Goal: Check status: Check status

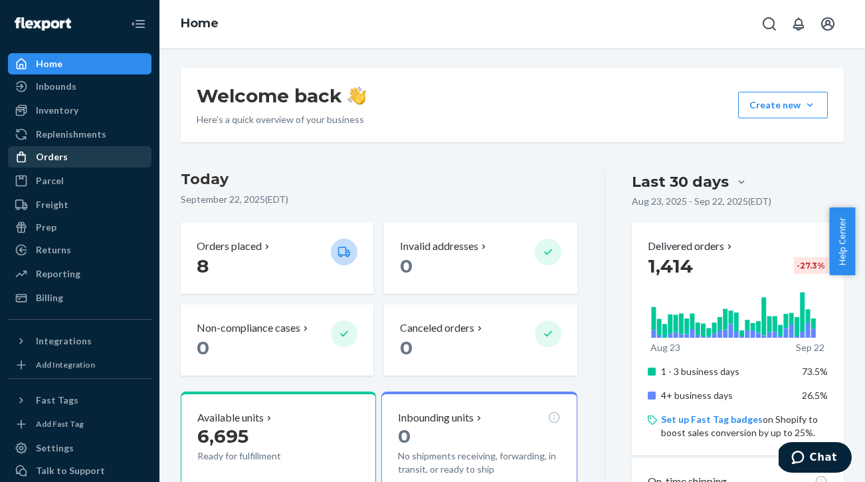
click at [72, 153] on div "Orders" at bounding box center [79, 157] width 141 height 19
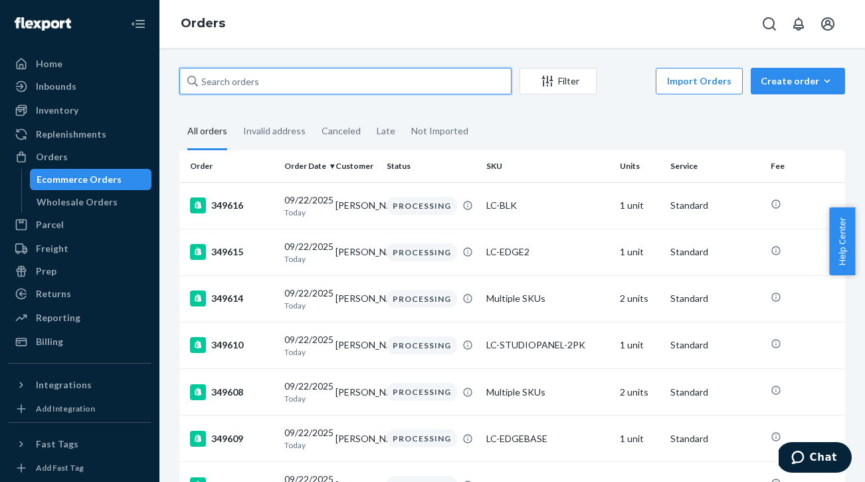
click at [281, 84] on input "text" at bounding box center [345, 81] width 332 height 27
paste input "21524"
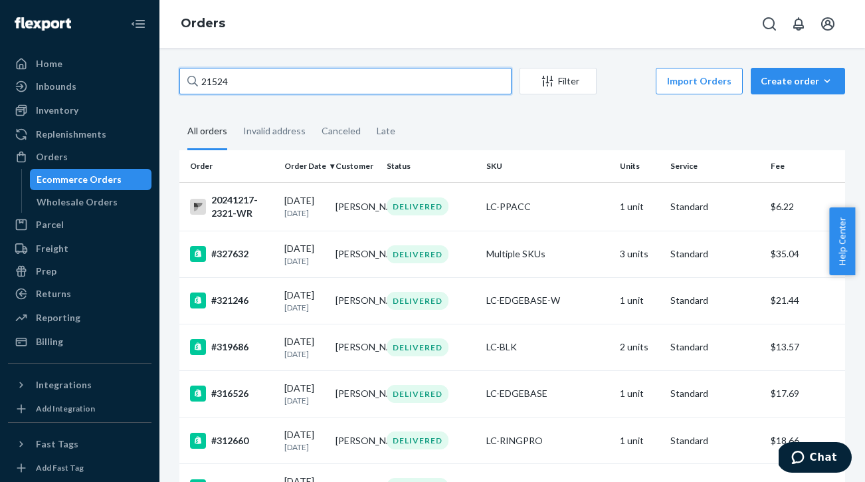
click at [312, 88] on input "21524" at bounding box center [345, 81] width 332 height 27
paste input "[PERSON_NAME]"
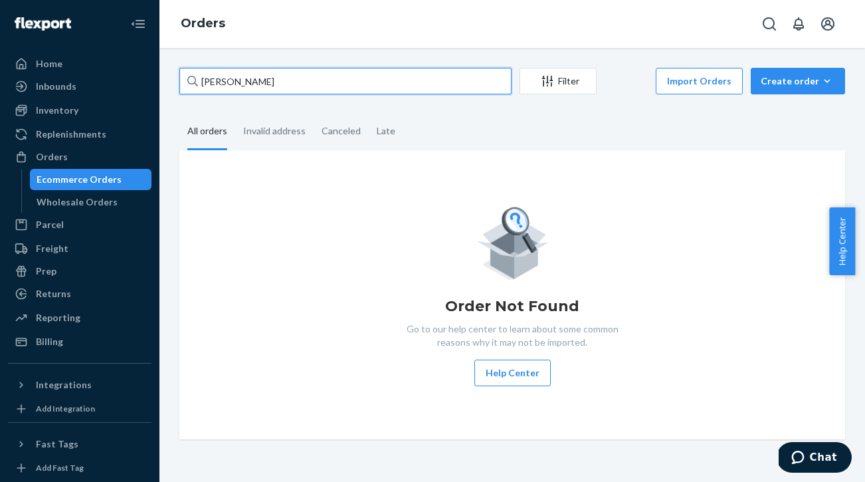
click at [280, 85] on input "[PERSON_NAME]" at bounding box center [345, 81] width 332 height 27
click at [280, 84] on input "[PERSON_NAME]" at bounding box center [345, 81] width 332 height 27
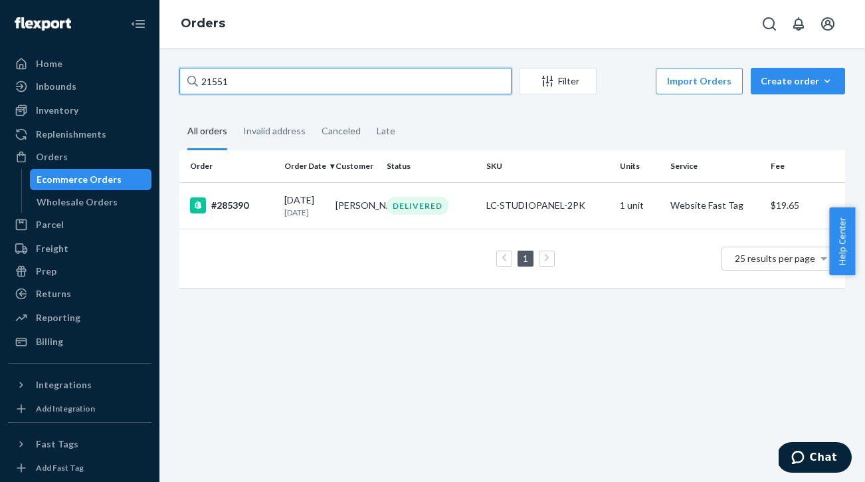
click at [274, 78] on input "21551" at bounding box center [345, 81] width 332 height 27
click at [270, 75] on input "21551" at bounding box center [345, 81] width 332 height 27
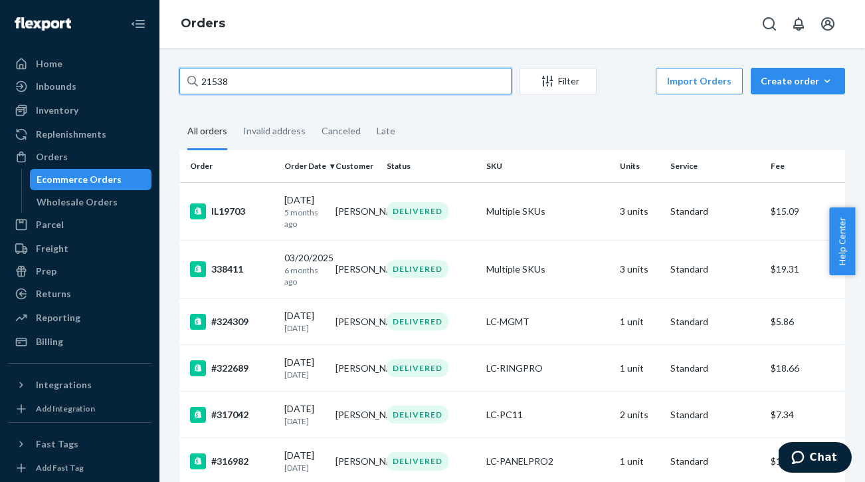
click at [250, 78] on input "21538" at bounding box center [345, 81] width 332 height 27
paste input "[PERSON_NAME]"
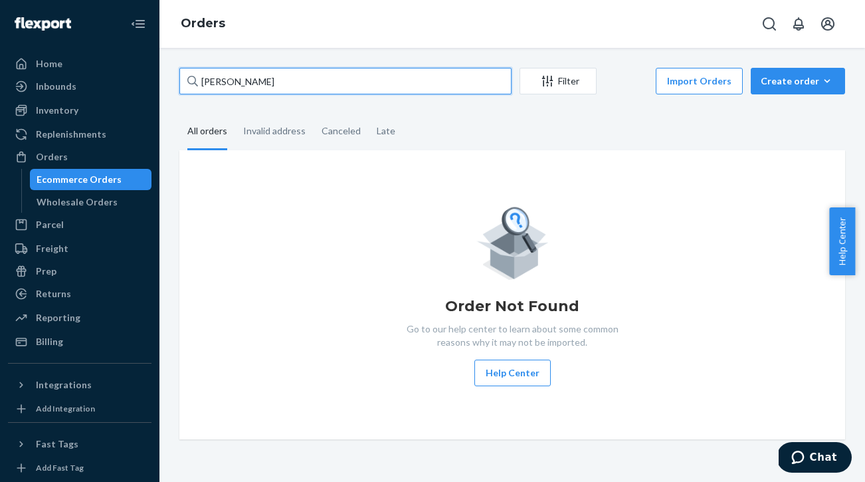
click at [296, 80] on input "[PERSON_NAME]" at bounding box center [345, 81] width 332 height 27
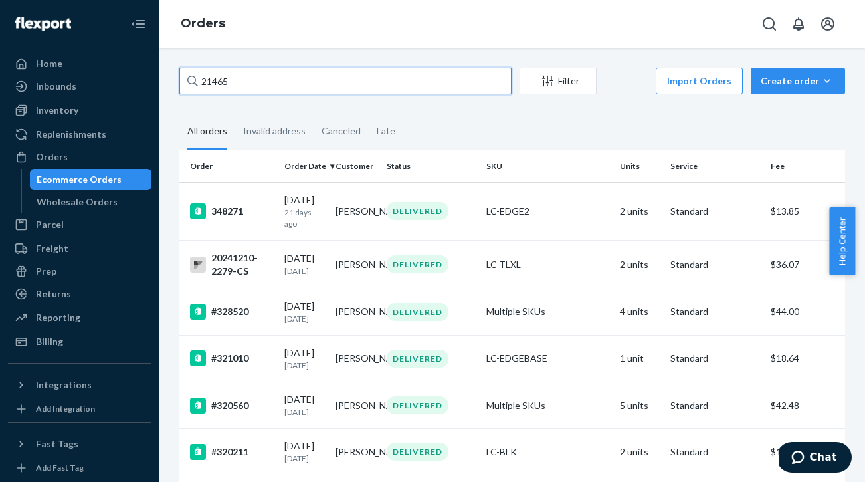
click at [255, 86] on input "21465" at bounding box center [345, 81] width 332 height 27
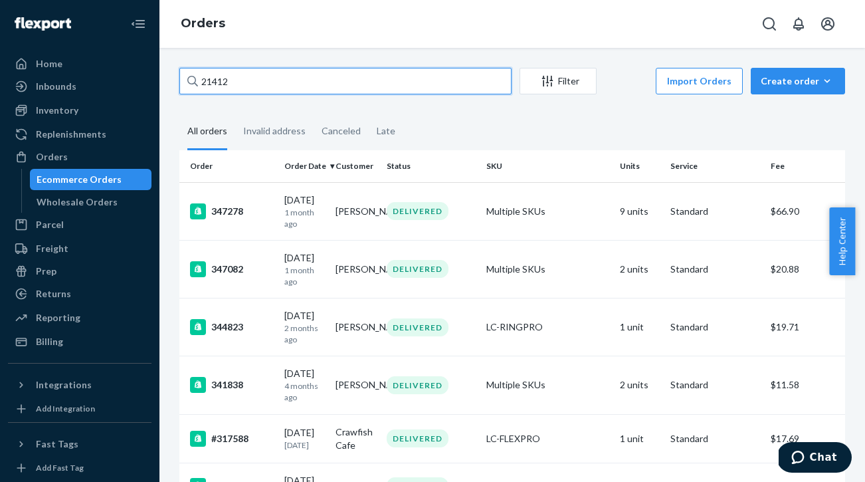
click at [286, 88] on input "21412" at bounding box center [345, 81] width 332 height 27
paste input "[PERSON_NAME]"
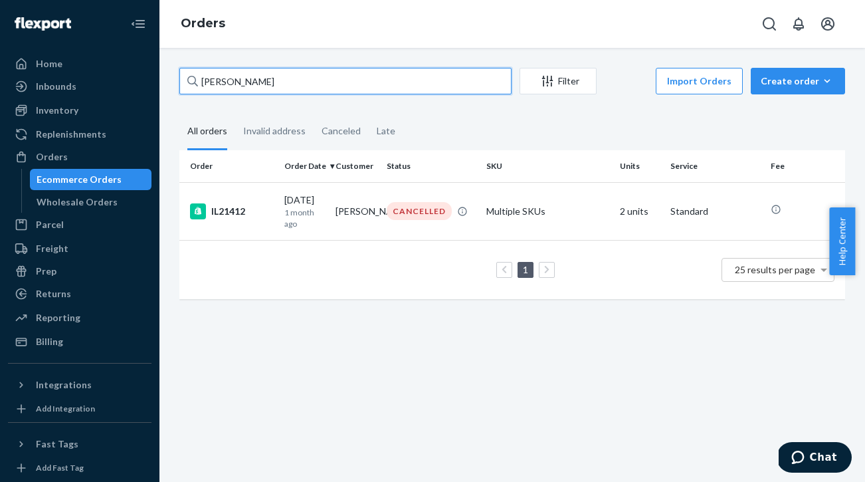
click at [314, 85] on input "[PERSON_NAME]" at bounding box center [345, 81] width 332 height 27
click at [314, 82] on input "[PERSON_NAME]" at bounding box center [345, 81] width 332 height 27
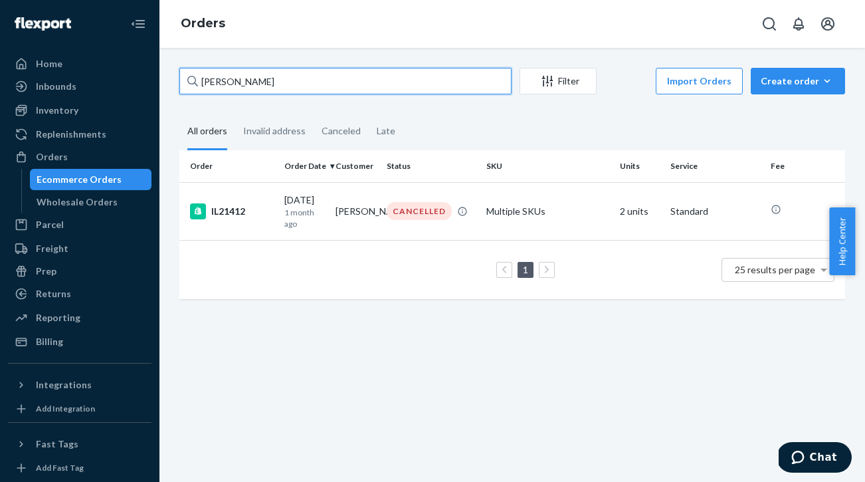
paste input "[PERSON_NAME]"
click at [277, 80] on input "[PERSON_NAME]" at bounding box center [345, 81] width 332 height 27
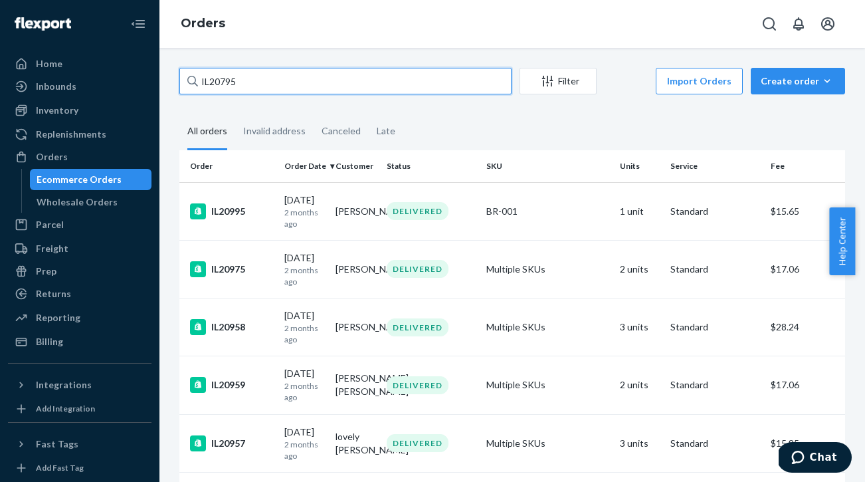
click at [278, 82] on input "IL20795" at bounding box center [345, 81] width 332 height 27
paste input "19479"
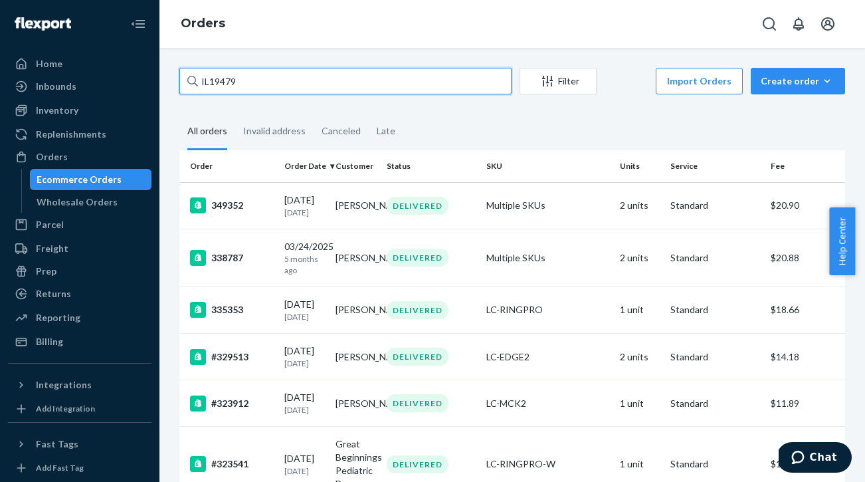
type input "IL19479"
